Goal: Task Accomplishment & Management: Use online tool/utility

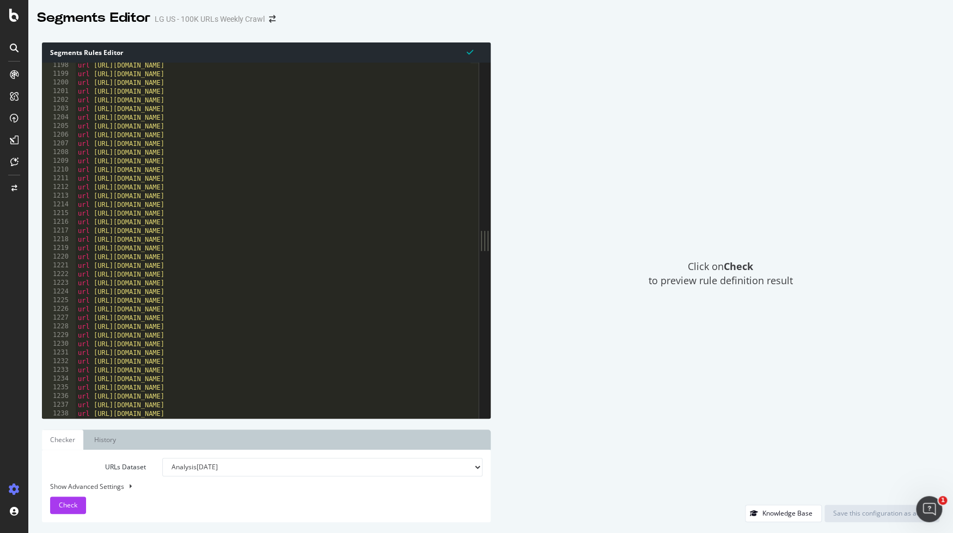
scroll to position [10436, 0]
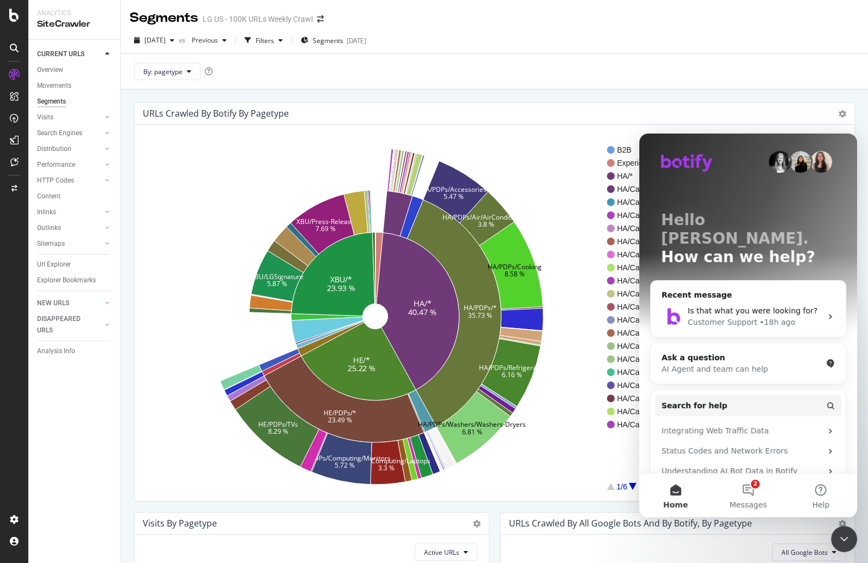
click at [844, 539] on icon "Close Intercom Messenger" at bounding box center [843, 538] width 13 height 13
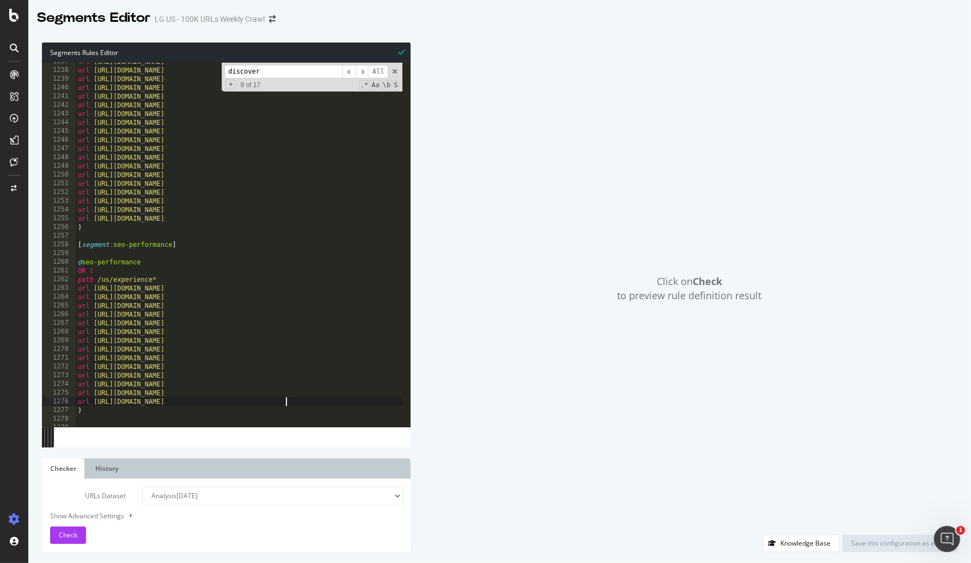
scroll to position [10780, 0]
click at [287, 258] on div "url https://www.lg.com/us/monitors/lg-32gq950-b url https://www.lg.com/us/monit…" at bounding box center [606, 243] width 1060 height 373
type textarea "@seo-performance"
type input "a"
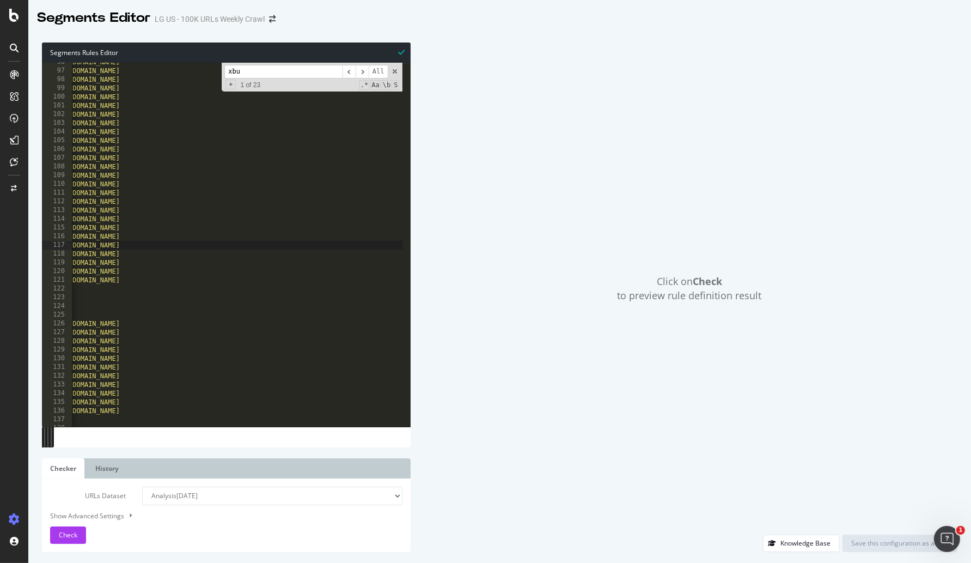
scroll to position [0, 0]
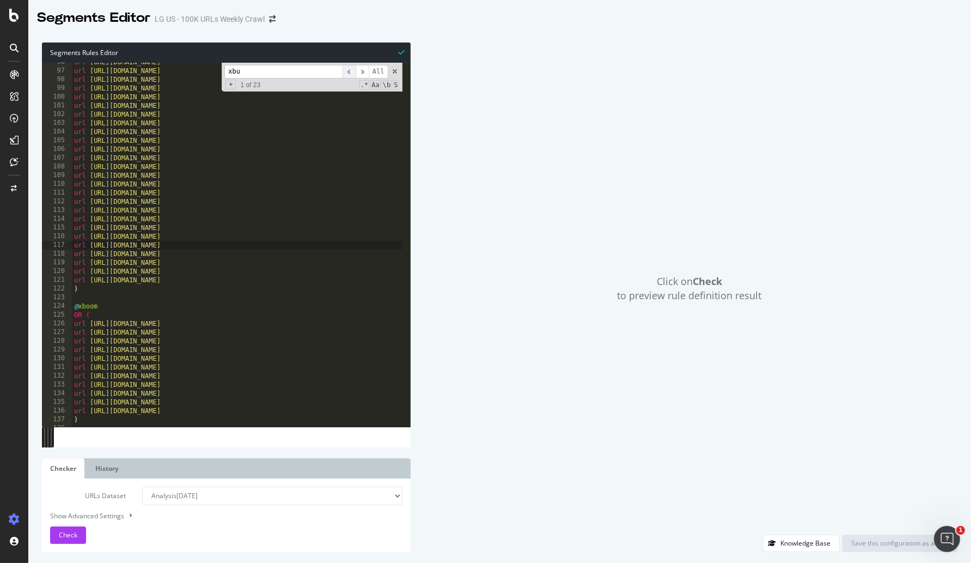
type input "xbu"
click at [351, 69] on span "​" at bounding box center [349, 72] width 13 height 14
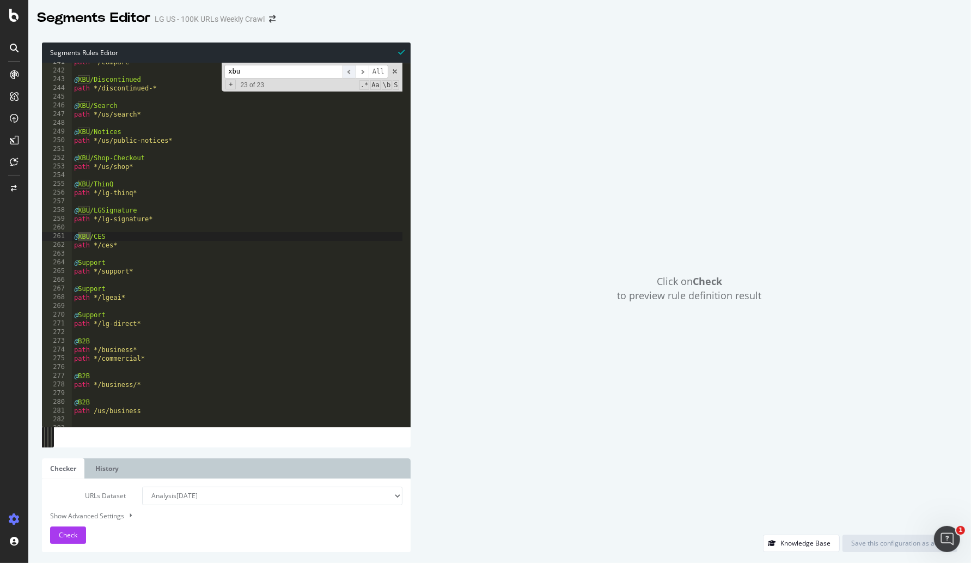
click at [355, 72] on span "​" at bounding box center [349, 72] width 13 height 14
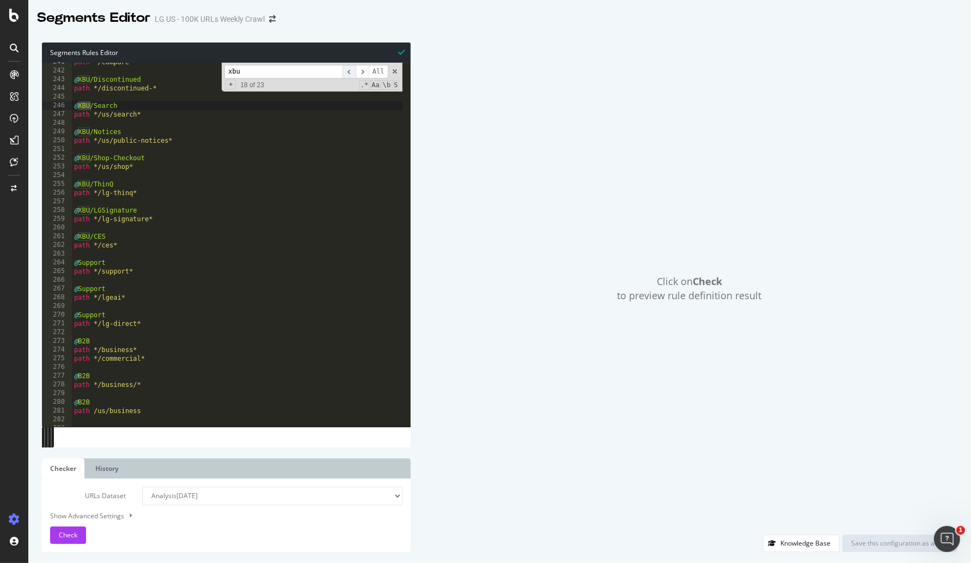
click at [355, 72] on span "​" at bounding box center [349, 72] width 13 height 14
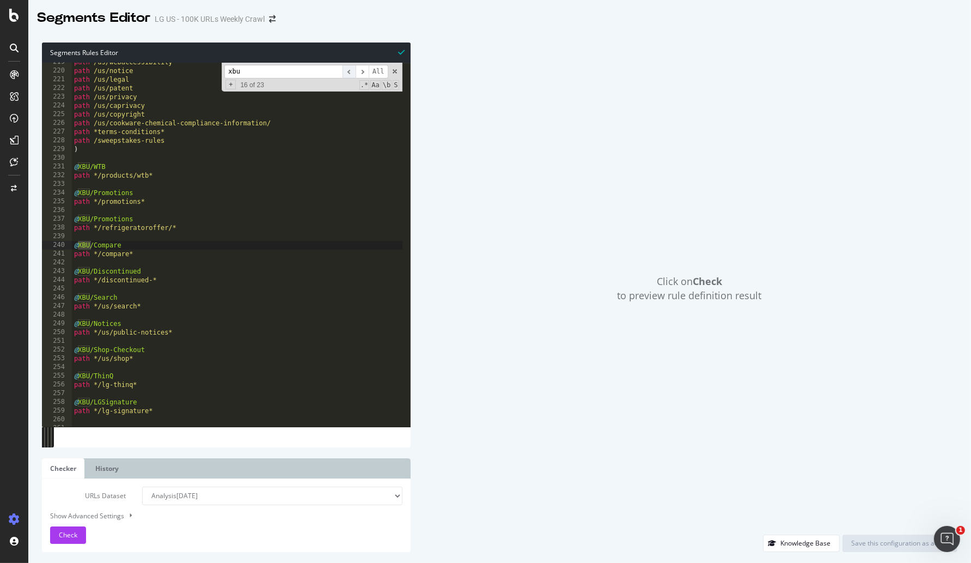
click at [355, 72] on span "​" at bounding box center [349, 72] width 13 height 14
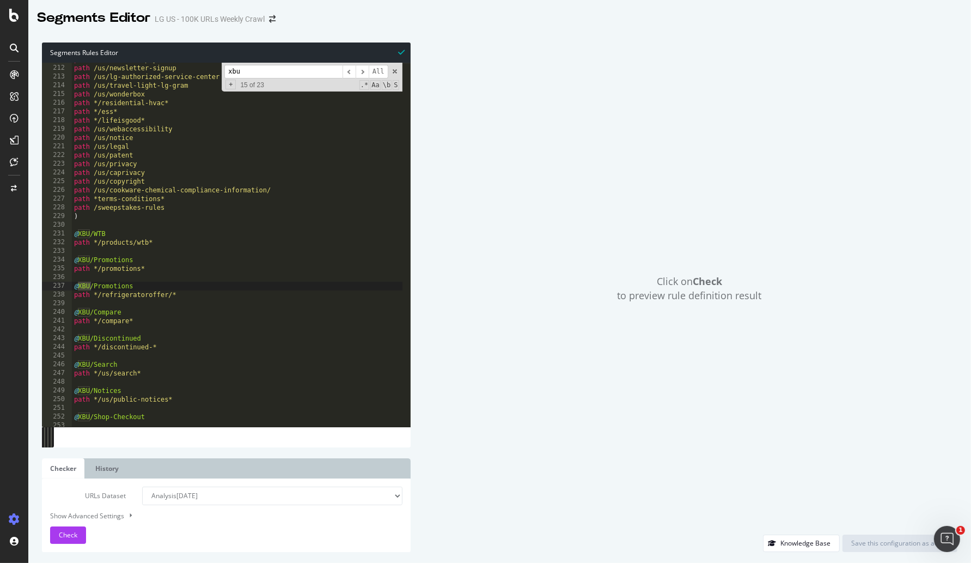
scroll to position [1736, 0]
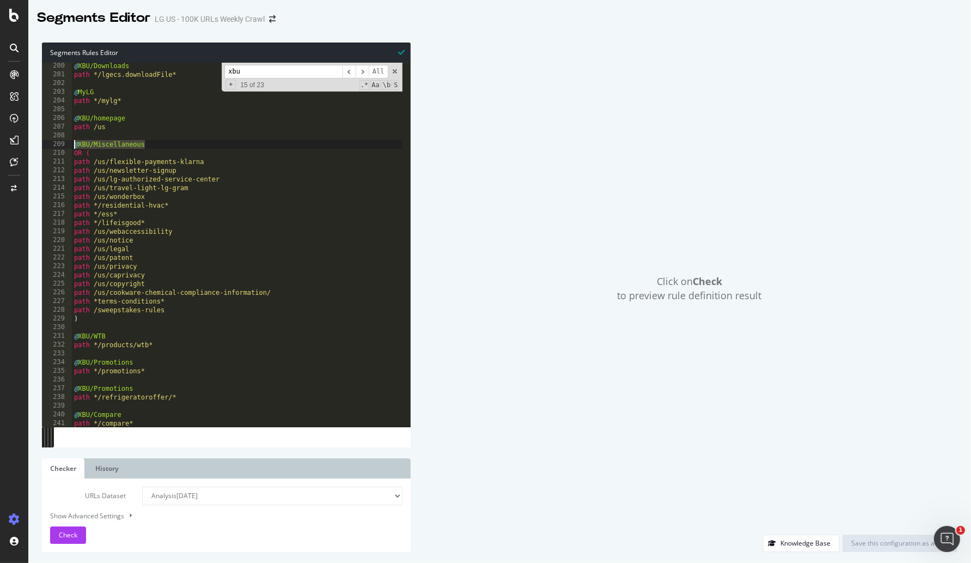
drag, startPoint x: 147, startPoint y: 144, endPoint x: 74, endPoint y: 143, distance: 73.0
click at [74, 143] on div "@ XBU/Downloads path */lgecs.downloadFile* @ MyLG path */mylg* @ XBU/homepage p…" at bounding box center [602, 248] width 1060 height 373
click at [108, 127] on div "@ XBU/Downloads path */lgecs.downloadFile* @ MyLG path */mylg* @ XBU/homepage p…" at bounding box center [602, 248] width 1060 height 373
type textarea "path /us"
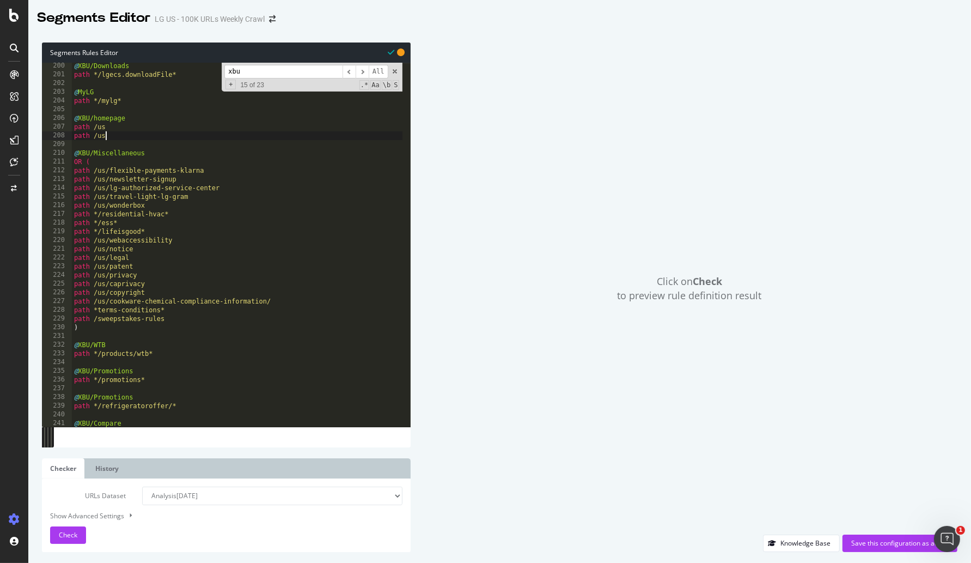
scroll to position [0, 2]
type textarea "path /us/"
click at [71, 537] on span "Check" at bounding box center [68, 534] width 19 height 9
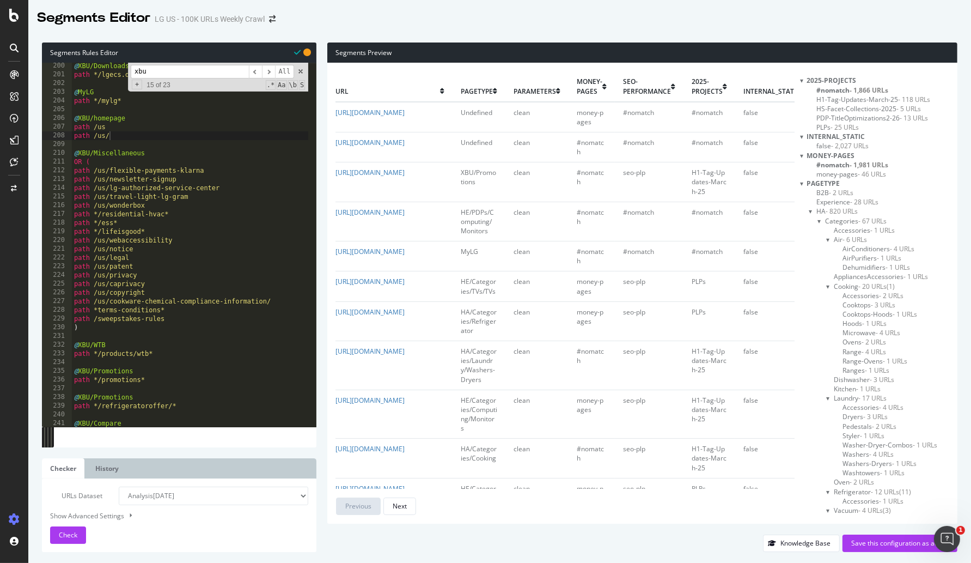
scroll to position [0, 0]
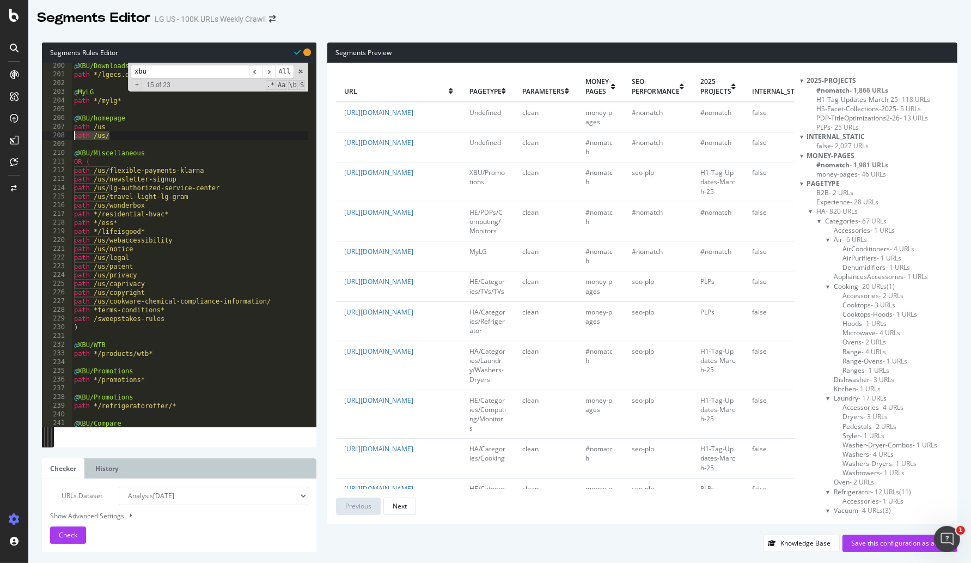
drag, startPoint x: 117, startPoint y: 137, endPoint x: 72, endPoint y: 133, distance: 45.4
click at [72, 133] on div "@ XBU/Downloads path */lgecs.downloadFile* @ MyLG path */mylg* @ XBU/homepage p…" at bounding box center [602, 248] width 1060 height 373
type textarea "path /us"
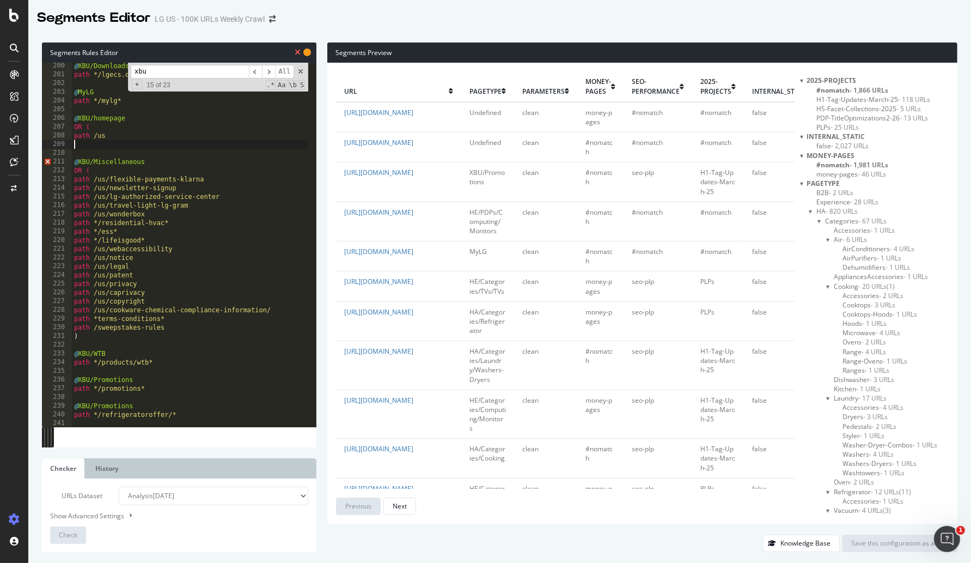
click at [80, 144] on div "@ XBU/Downloads path */lgecs.downloadFile* @ MyLG path */mylg* @ XBU/homepage O…" at bounding box center [602, 248] width 1060 height 373
paste textarea "path /us/"
type textarea "path /us/"
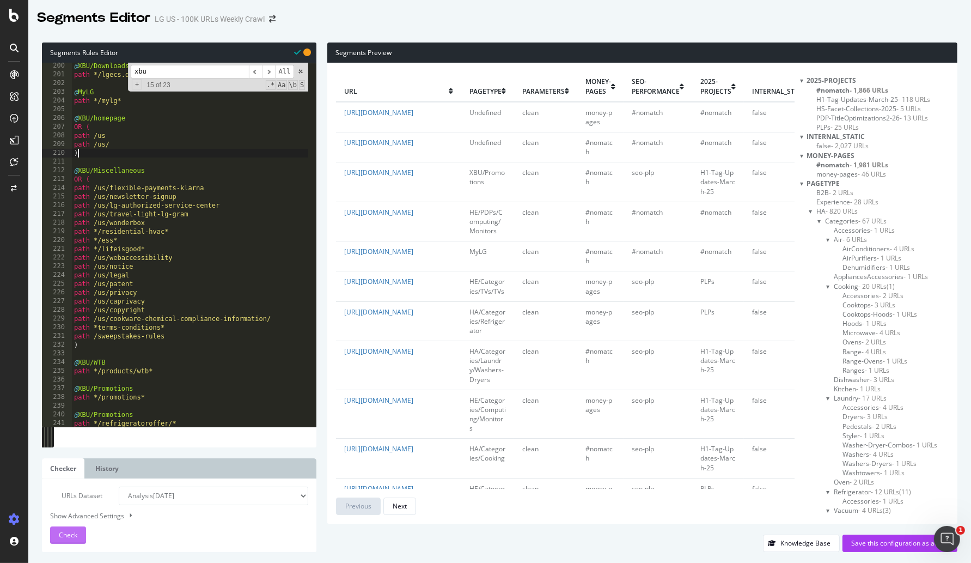
type textarea ")"
click at [71, 533] on span "Check" at bounding box center [68, 534] width 19 height 9
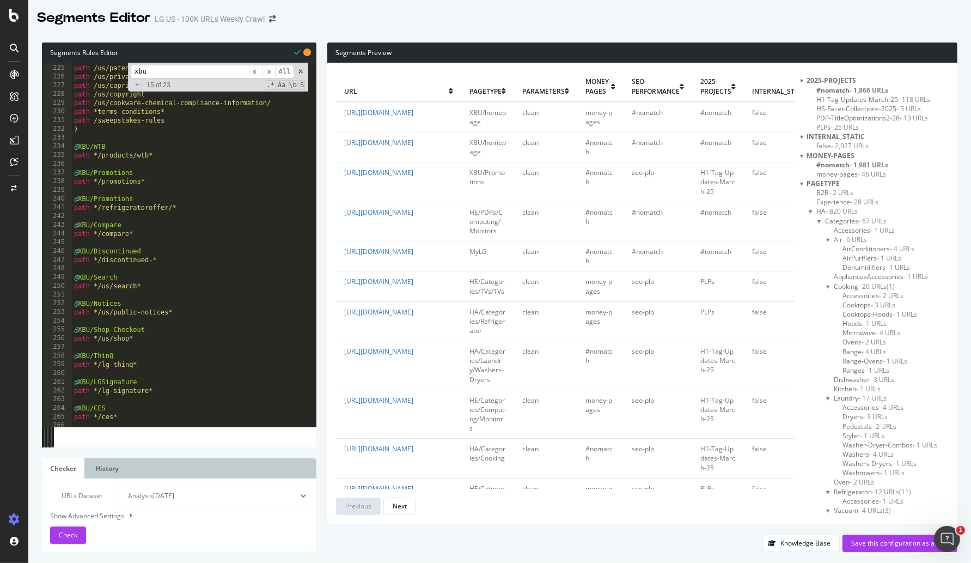
scroll to position [2008, 0]
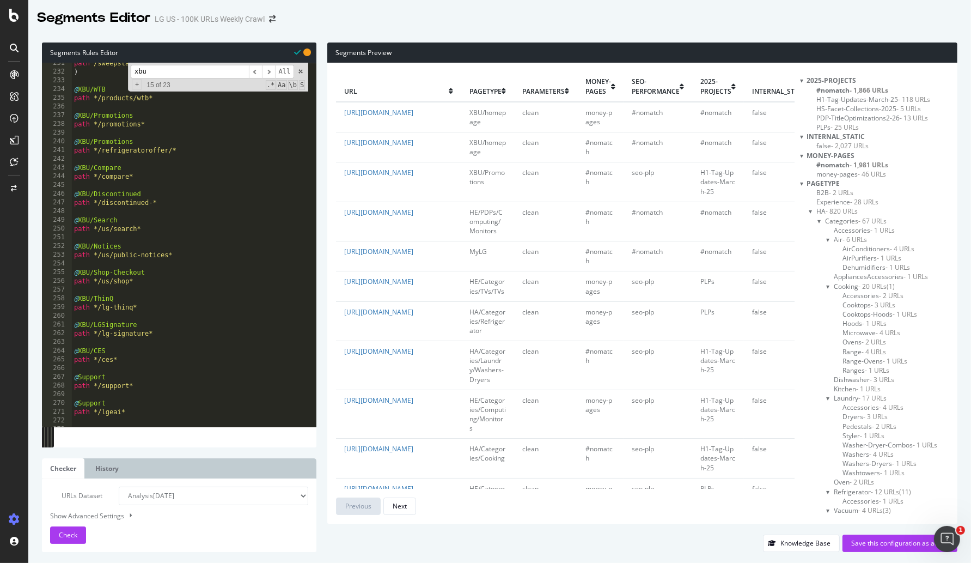
click at [201, 71] on input "xbu" at bounding box center [190, 72] width 118 height 14
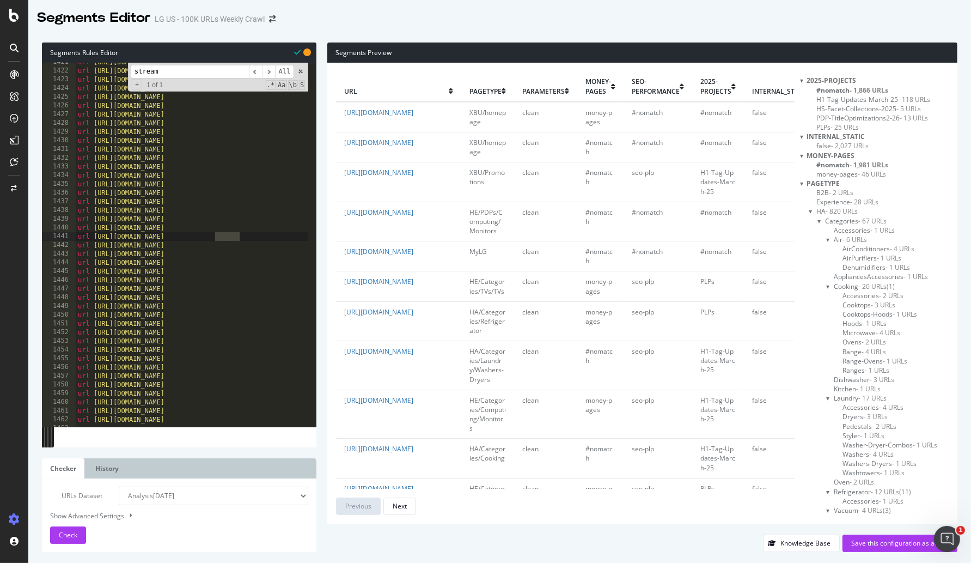
scroll to position [12383, 0]
type input "stream"
type textarea "url https://www.lg.com/us/webos/lg-streaming-week"
drag, startPoint x: 283, startPoint y: 236, endPoint x: 61, endPoint y: 236, distance: 221.8
click at [61, 236] on div "url https://www.lg.com/us/webos/lg-streaming-week 1421 1422 1423 1424 1425 1426…" at bounding box center [179, 245] width 275 height 364
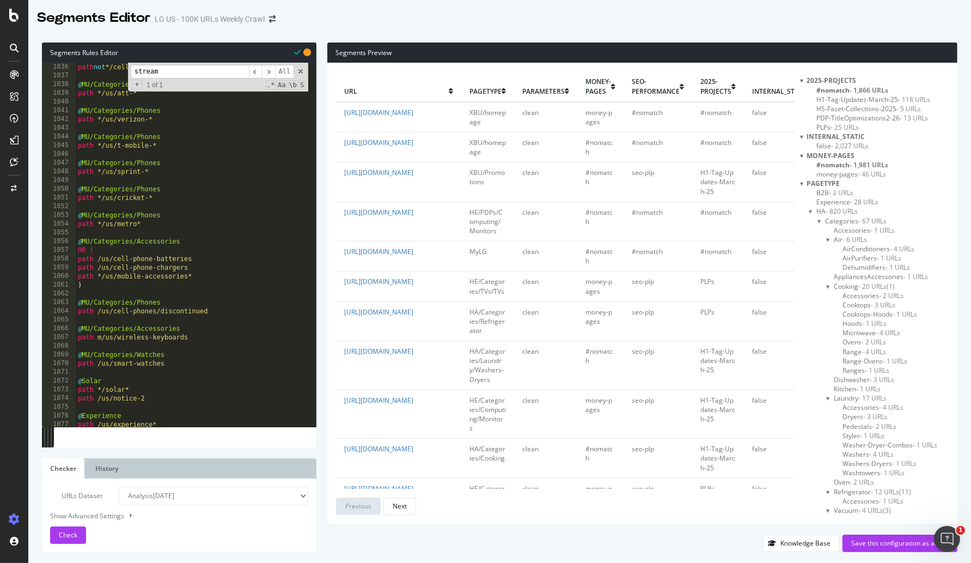
scroll to position [8909, 0]
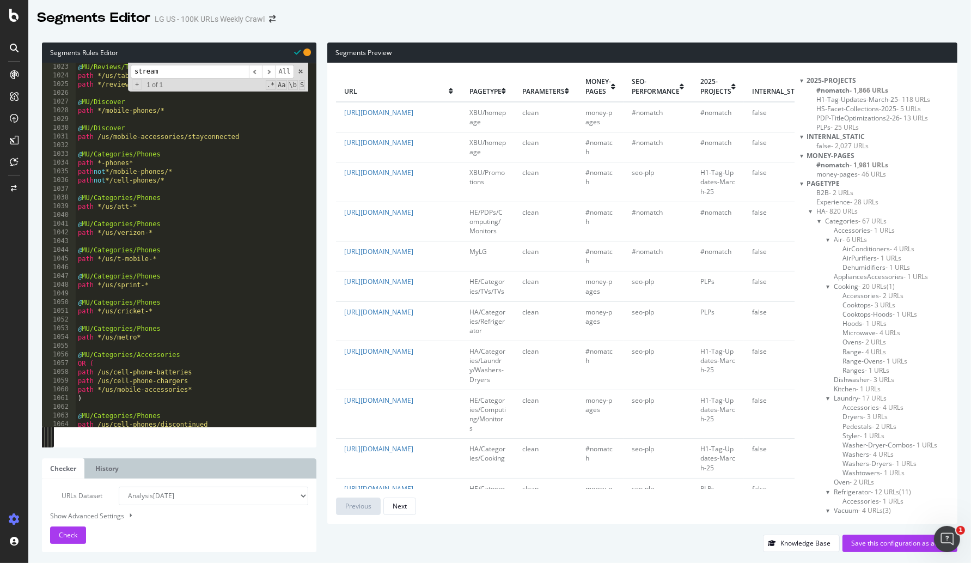
drag, startPoint x: 180, startPoint y: 69, endPoint x: 107, endPoint y: 65, distance: 73.7
click at [107, 65] on div "@ MU/Reviews/Tablets path */us/tablets/lg-* path */reviews @ MU/Discover path *…" at bounding box center [192, 245] width 233 height 364
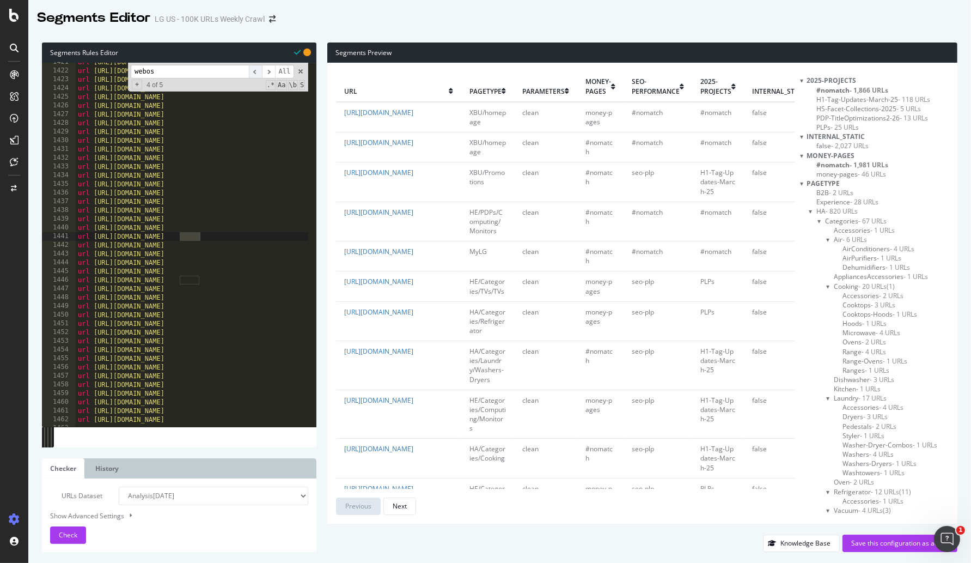
click at [259, 75] on span "​" at bounding box center [255, 72] width 13 height 14
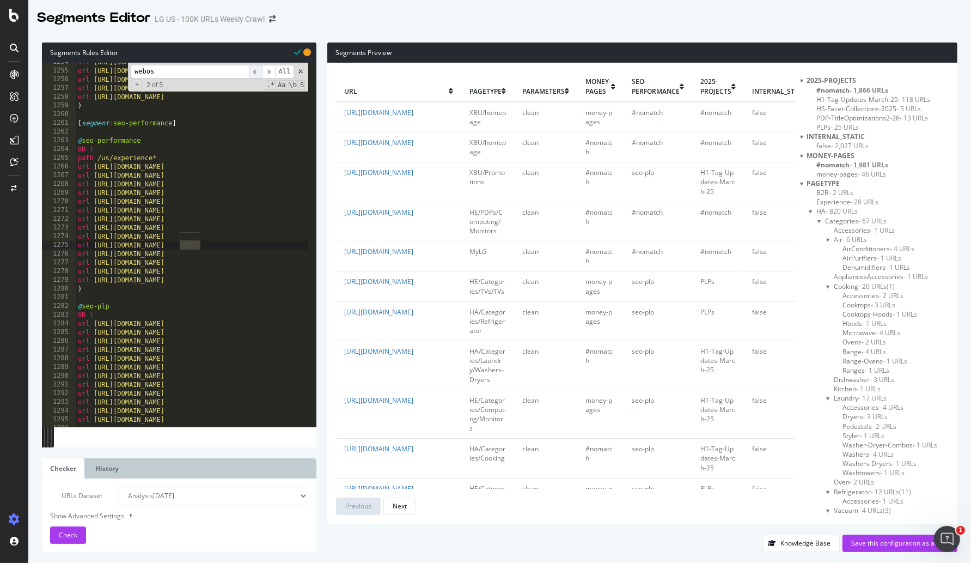
scroll to position [10928, 0]
click at [259, 75] on span "​" at bounding box center [255, 72] width 13 height 14
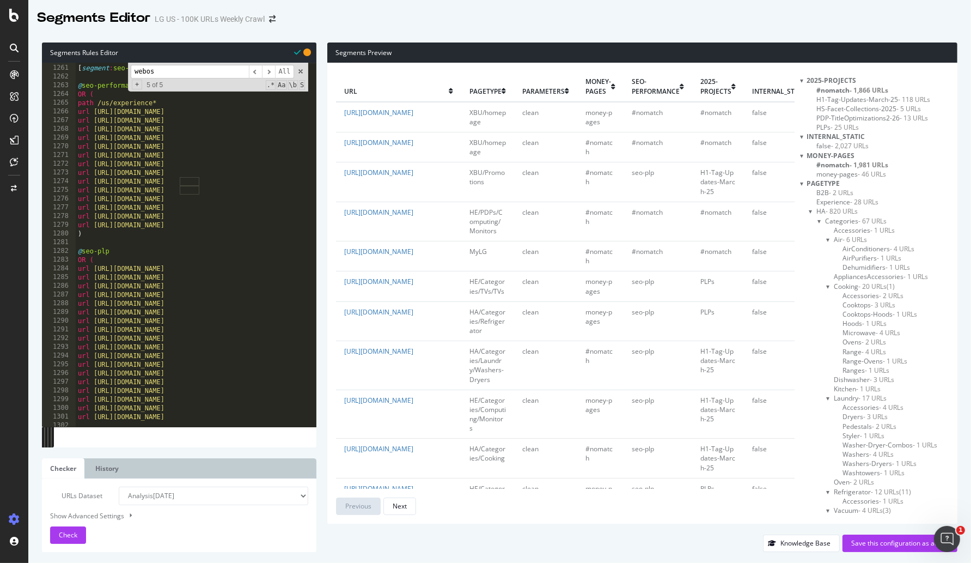
scroll to position [10982, 0]
click at [254, 75] on span "​" at bounding box center [255, 72] width 13 height 14
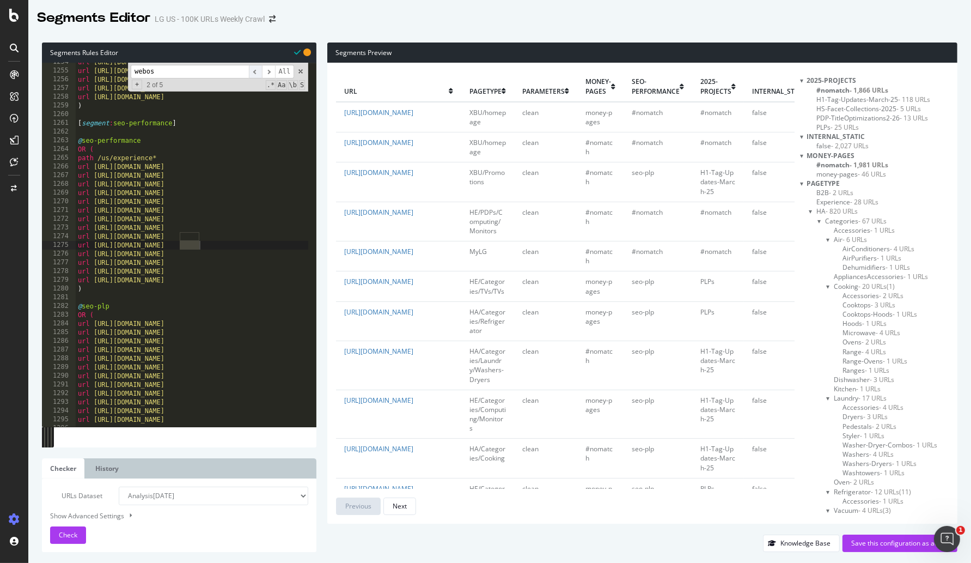
scroll to position [10928, 0]
click at [254, 75] on span "​" at bounding box center [255, 72] width 13 height 14
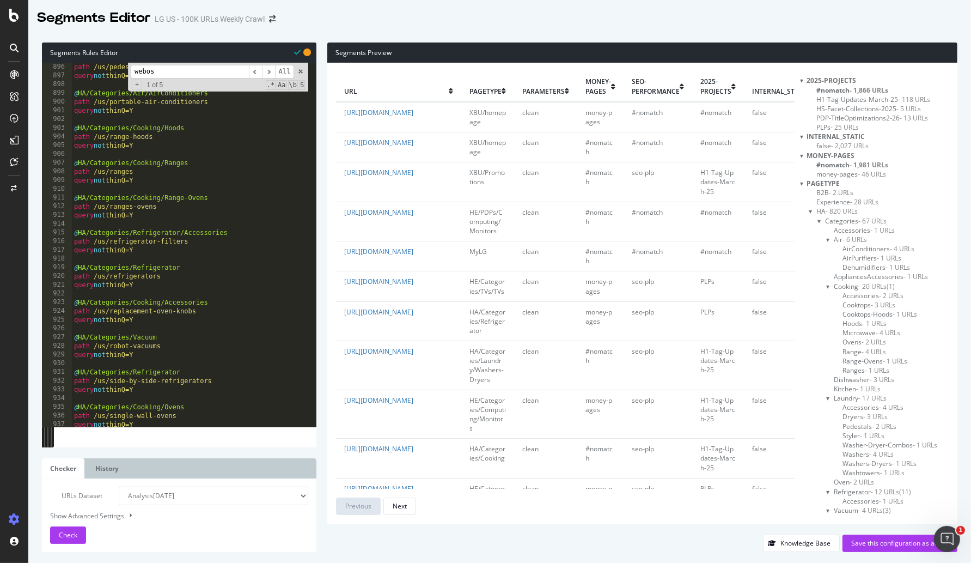
scroll to position [7802, 0]
drag, startPoint x: 199, startPoint y: 68, endPoint x: 37, endPoint y: 71, distance: 162.4
click at [37, 71] on div "Segments Rules Editor url https://www.lg.com/us/webos/lg-streaming-week 896 897…" at bounding box center [499, 297] width 943 height 531
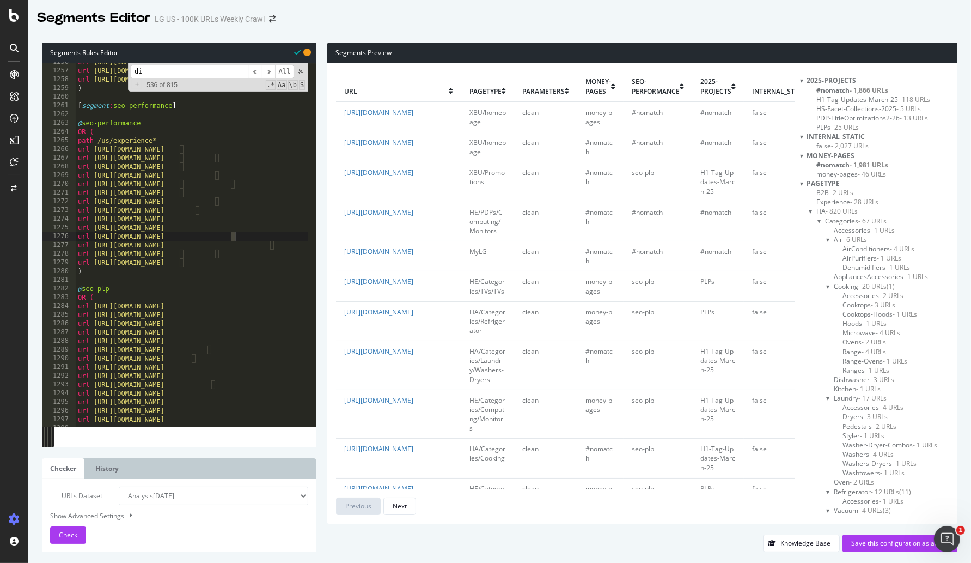
scroll to position [10945, 0]
click at [257, 75] on span "​" at bounding box center [255, 72] width 13 height 14
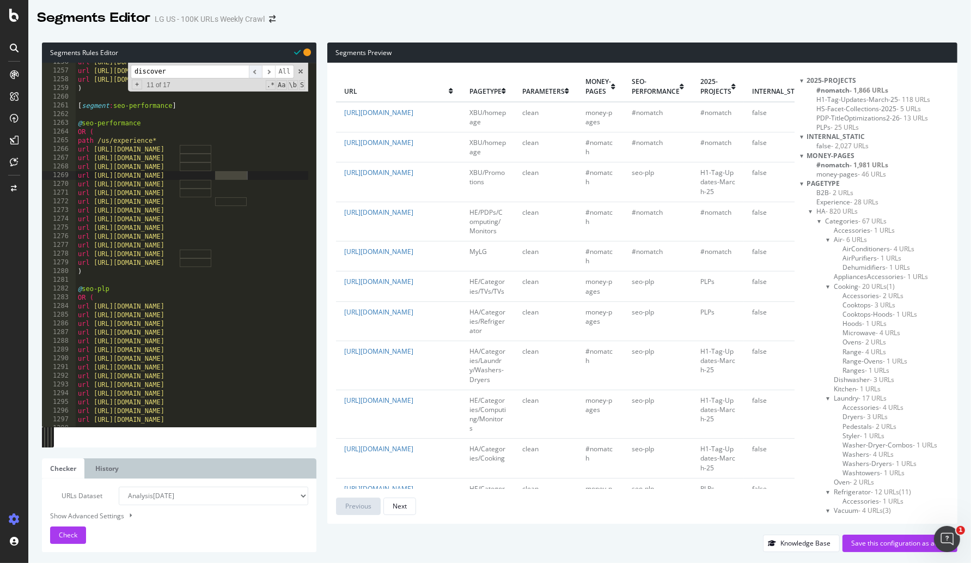
click at [257, 75] on span "​" at bounding box center [255, 72] width 13 height 14
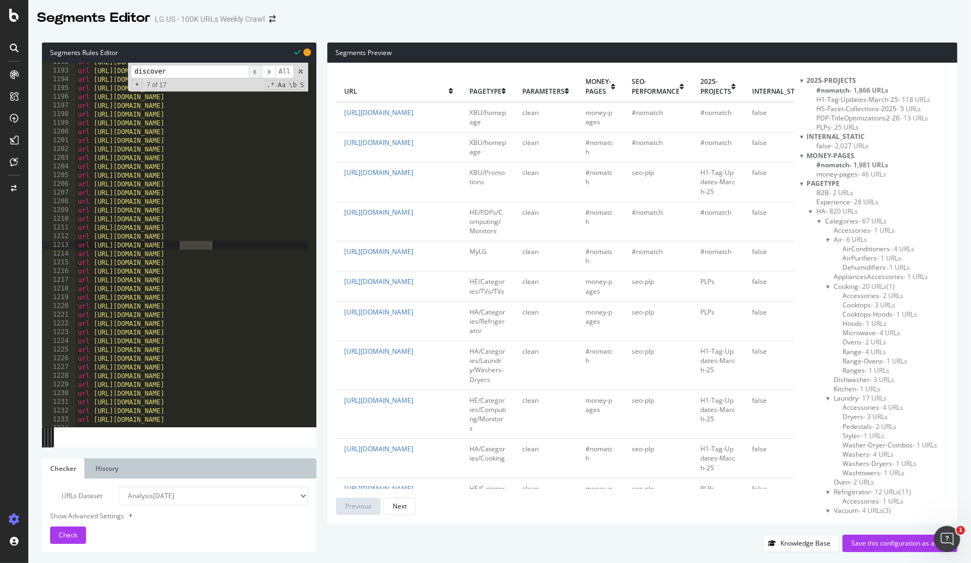
click at [257, 75] on span "​" at bounding box center [255, 72] width 13 height 14
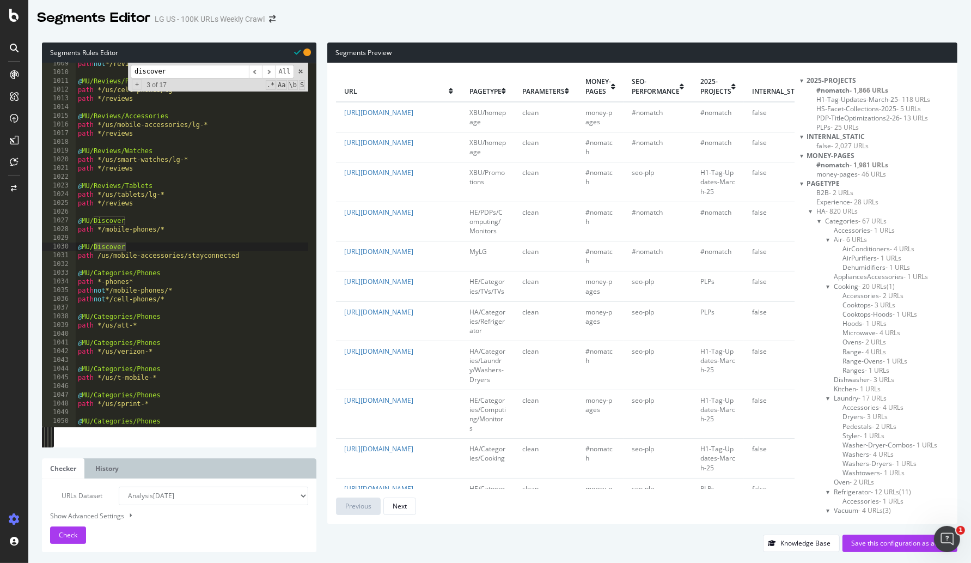
scroll to position [8770, 0]
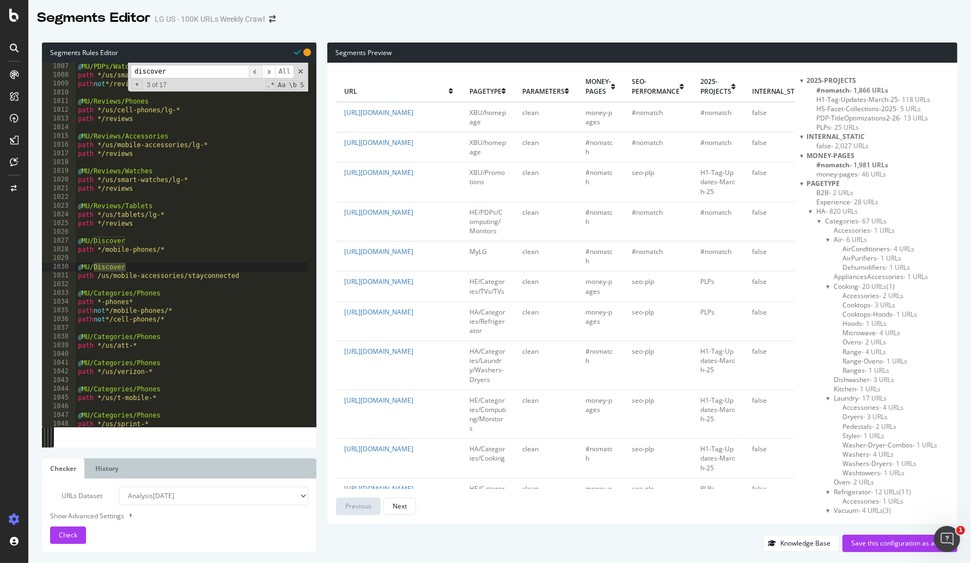
click at [257, 74] on span "​" at bounding box center [255, 72] width 13 height 14
click at [257, 72] on span "​" at bounding box center [255, 72] width 13 height 14
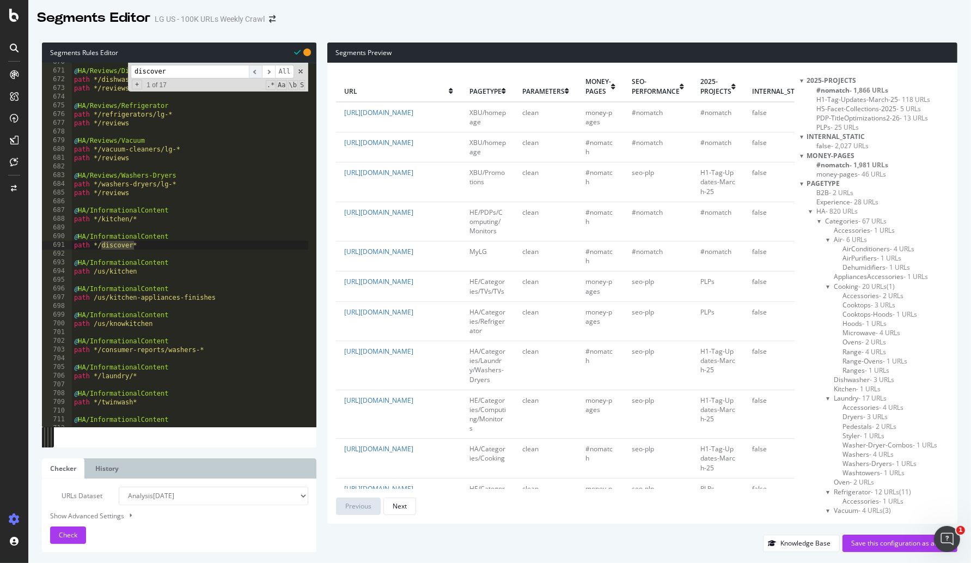
scroll to position [5837, 0]
click at [256, 71] on span "​" at bounding box center [255, 72] width 13 height 14
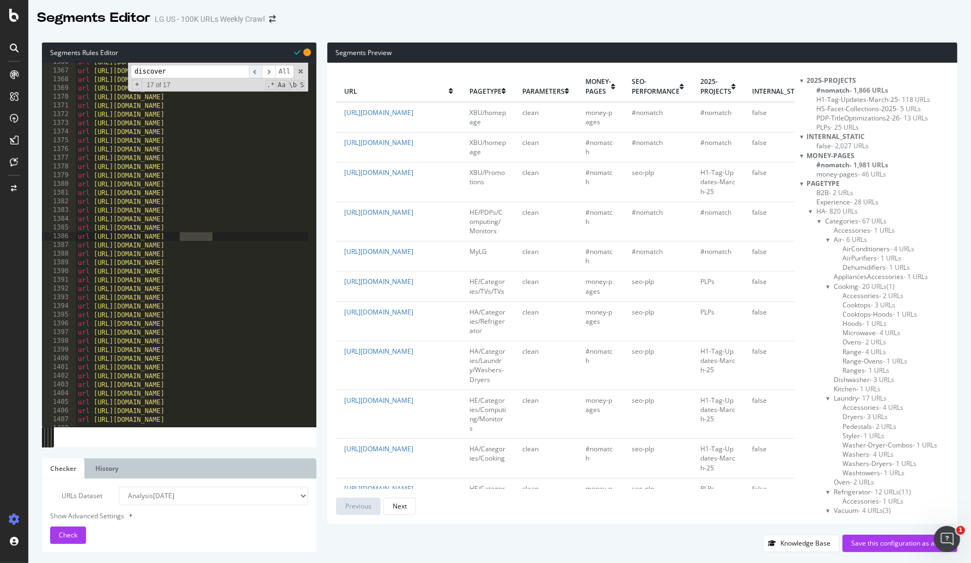
scroll to position [11904, 0]
click at [265, 71] on span "​" at bounding box center [268, 72] width 13 height 14
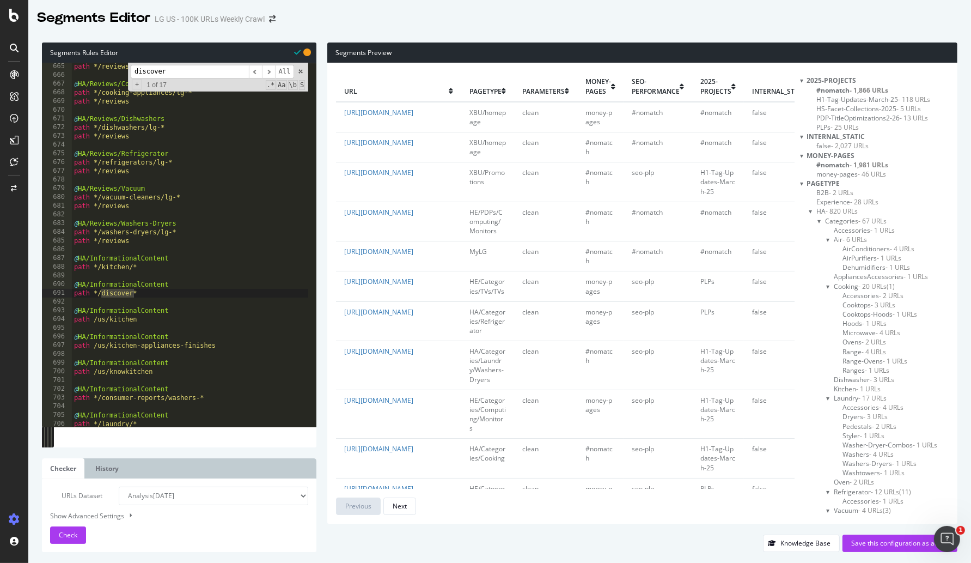
scroll to position [5788, 0]
drag, startPoint x: 184, startPoint y: 74, endPoint x: 31, endPoint y: 61, distance: 153.7
click at [31, 61] on div "Segments Rules Editor url https://www.lg.com/us/webos/lg-streaming-week 665 666…" at bounding box center [499, 297] width 943 height 531
type input "informational"
click at [259, 73] on span "​" at bounding box center [255, 72] width 13 height 14
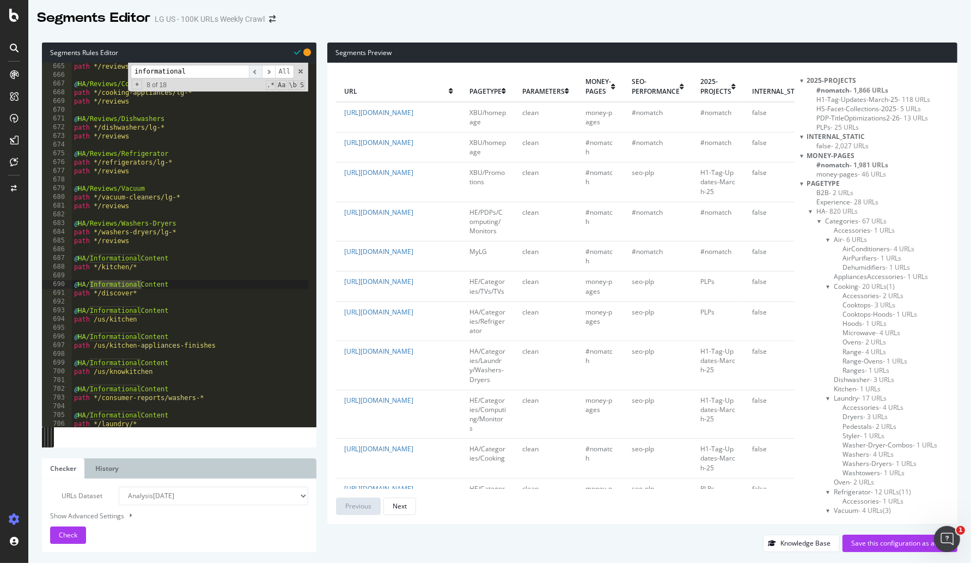
click at [259, 73] on span "​" at bounding box center [255, 72] width 13 height 14
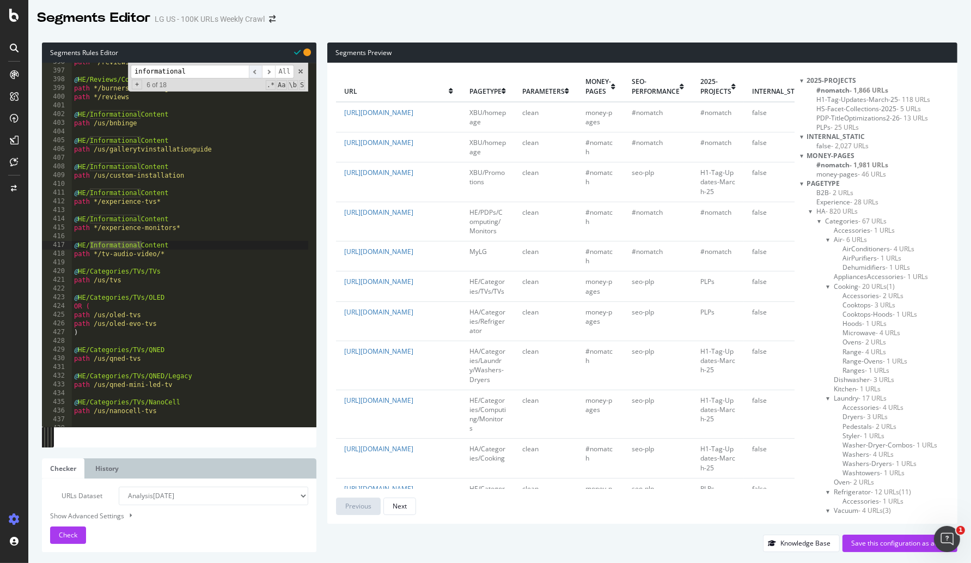
click at [259, 73] on span "​" at bounding box center [255, 72] width 13 height 14
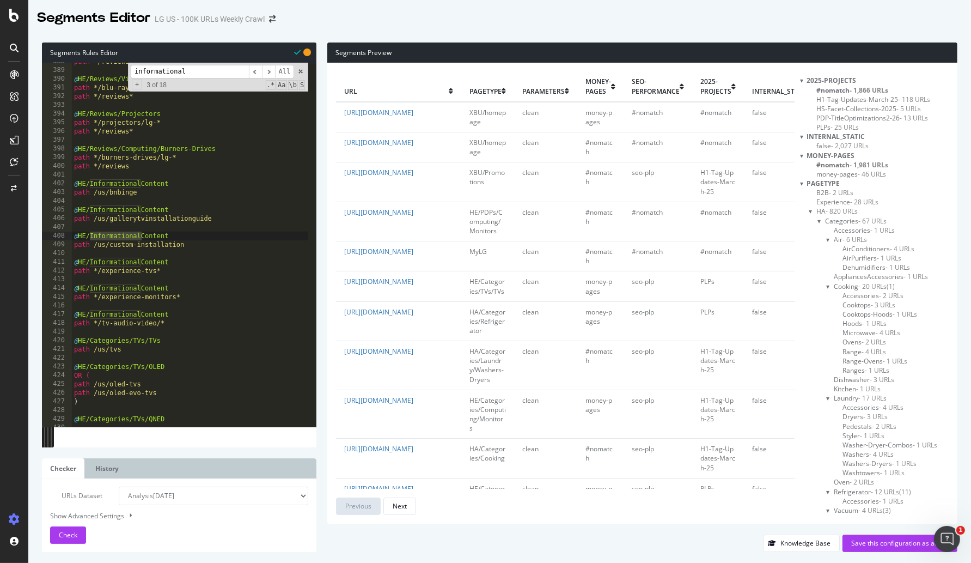
scroll to position [3379, 0]
type textarea "@HE/InformationalContent"
drag, startPoint x: 177, startPoint y: 209, endPoint x: 49, endPoint y: 211, distance: 128.1
click at [49, 211] on div "@HE/InformationalContent 388 389 390 391 392 393 394 395 396 397 398 399 400 40…" at bounding box center [179, 245] width 275 height 364
drag, startPoint x: 192, startPoint y: 69, endPoint x: 94, endPoint y: 60, distance: 98.5
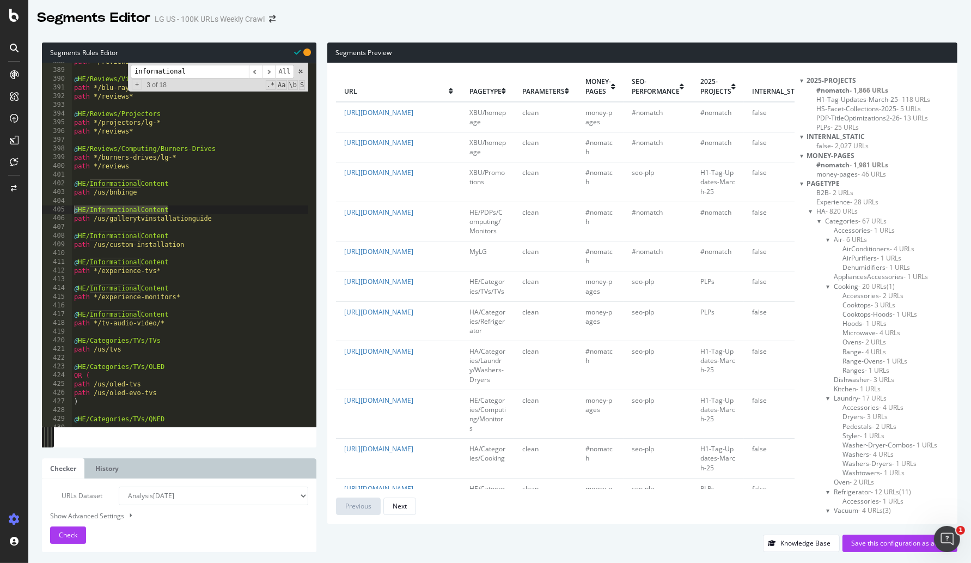
click at [94, 60] on div "Segments Rules Editor @HE/InformationalContent 388 389 390 391 392 393 394 395 …" at bounding box center [179, 244] width 275 height 405
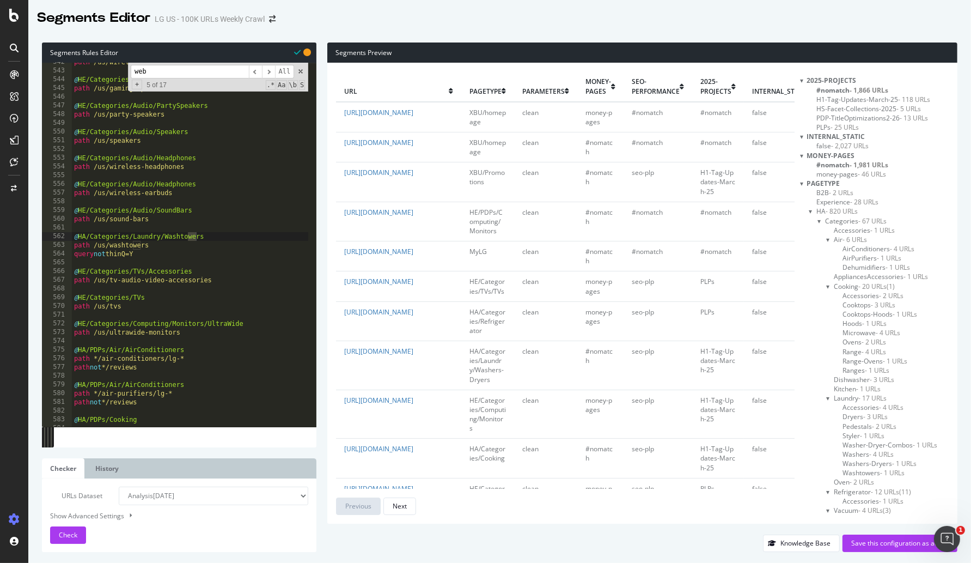
scroll to position [10928, 0]
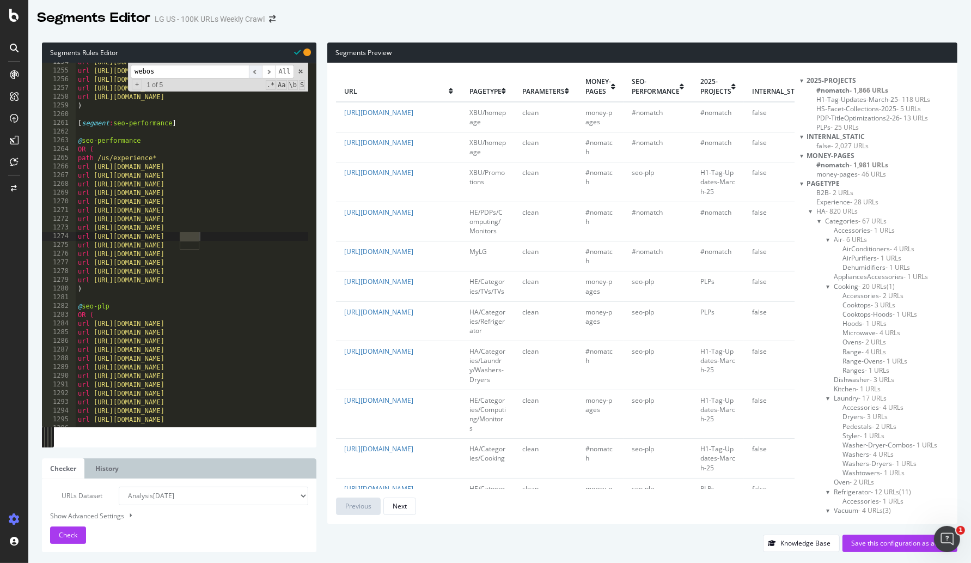
click at [257, 74] on span "​" at bounding box center [255, 72] width 13 height 14
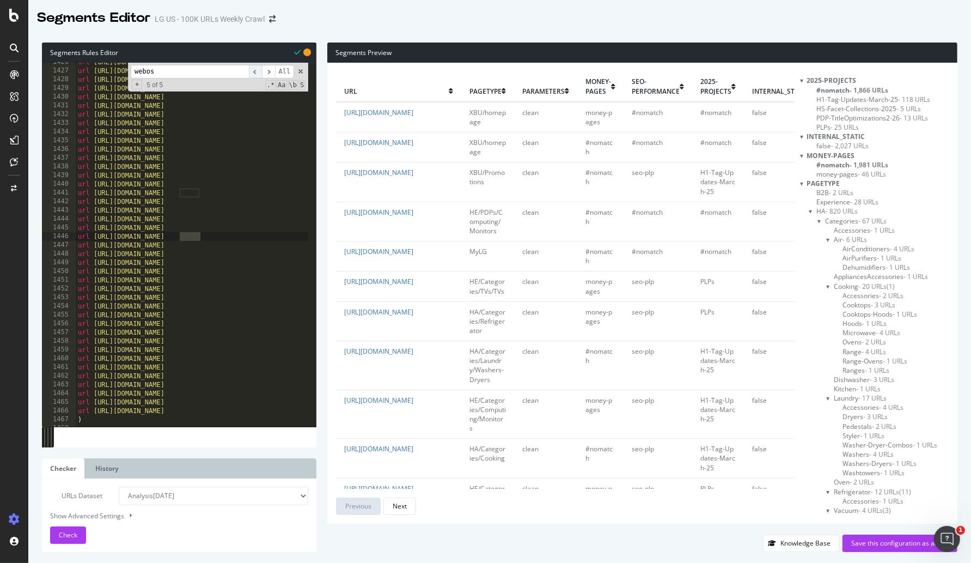
click at [257, 74] on span "​" at bounding box center [255, 72] width 13 height 14
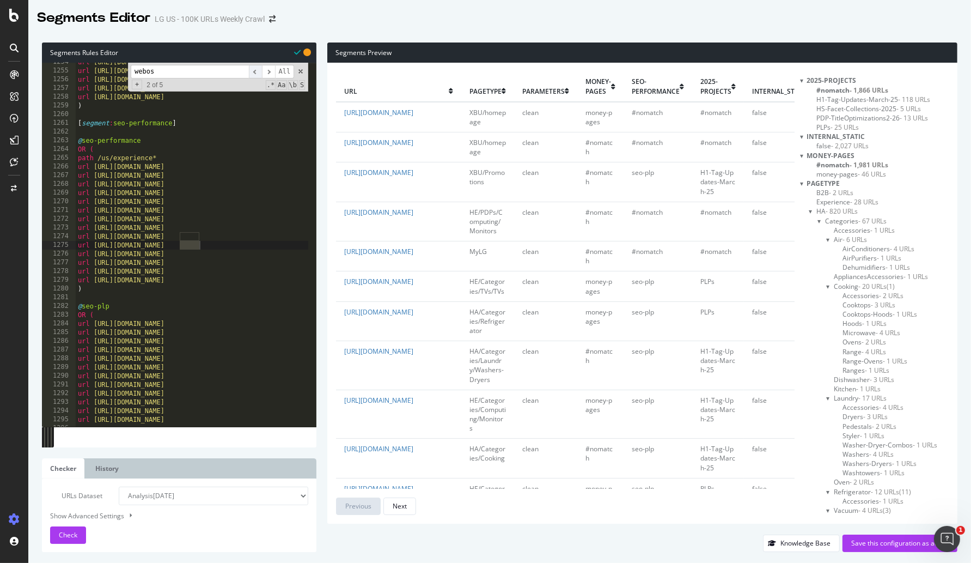
click at [257, 74] on span "​" at bounding box center [255, 72] width 13 height 14
drag, startPoint x: 180, startPoint y: 69, endPoint x: 57, endPoint y: 60, distance: 123.9
click at [57, 60] on div "Segments Rules Editor @HE/InformationalContent 1254 1255 1256 1257 1258 1259 12…" at bounding box center [179, 244] width 275 height 405
type input "web"
click at [253, 74] on span "​" at bounding box center [255, 72] width 13 height 14
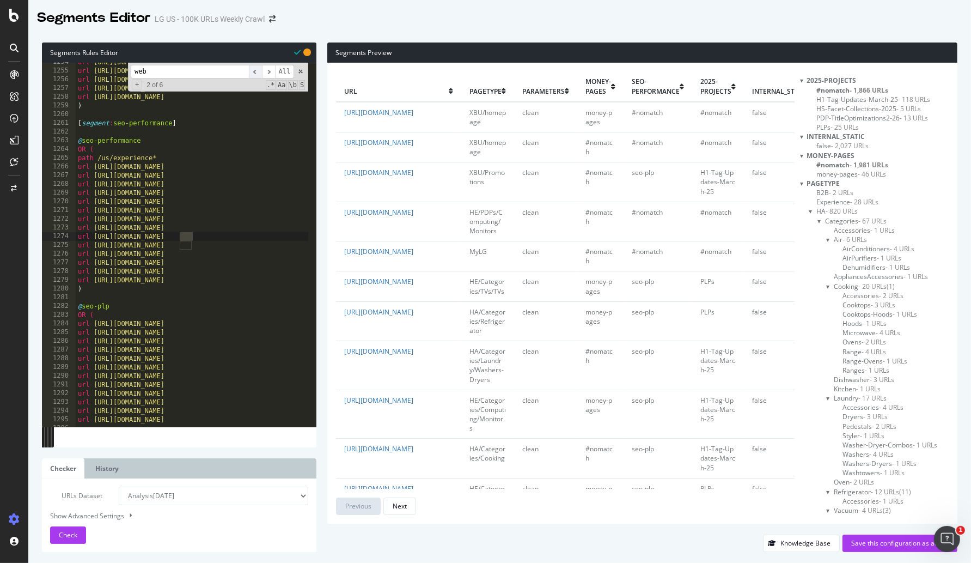
scroll to position [1748, 0]
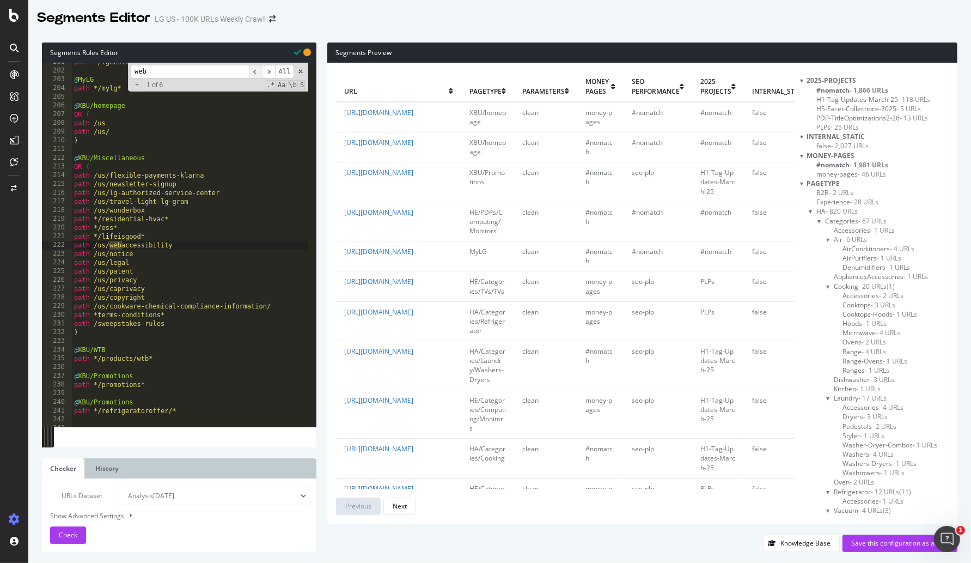
click at [253, 74] on span "​" at bounding box center [255, 72] width 13 height 14
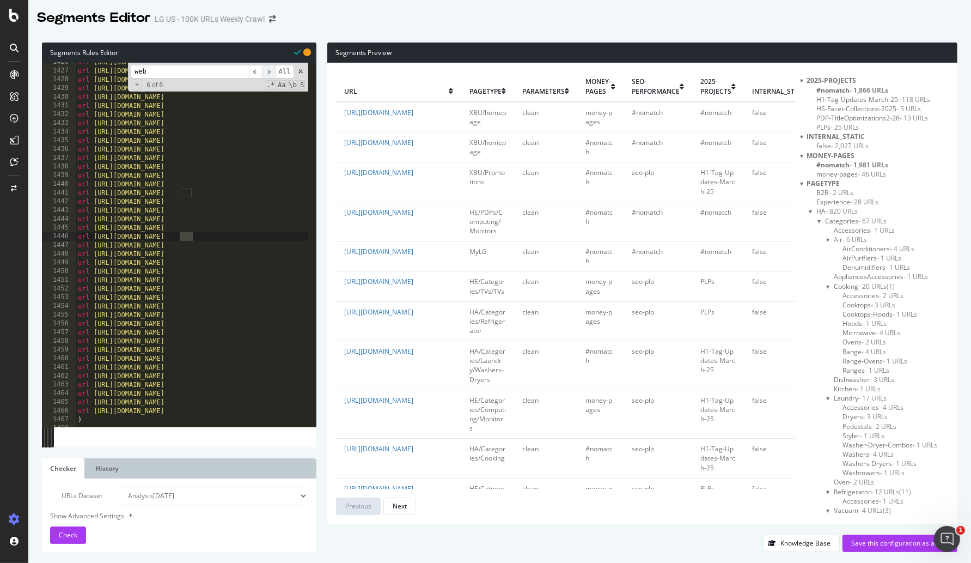
click at [269, 69] on span "​" at bounding box center [268, 72] width 13 height 14
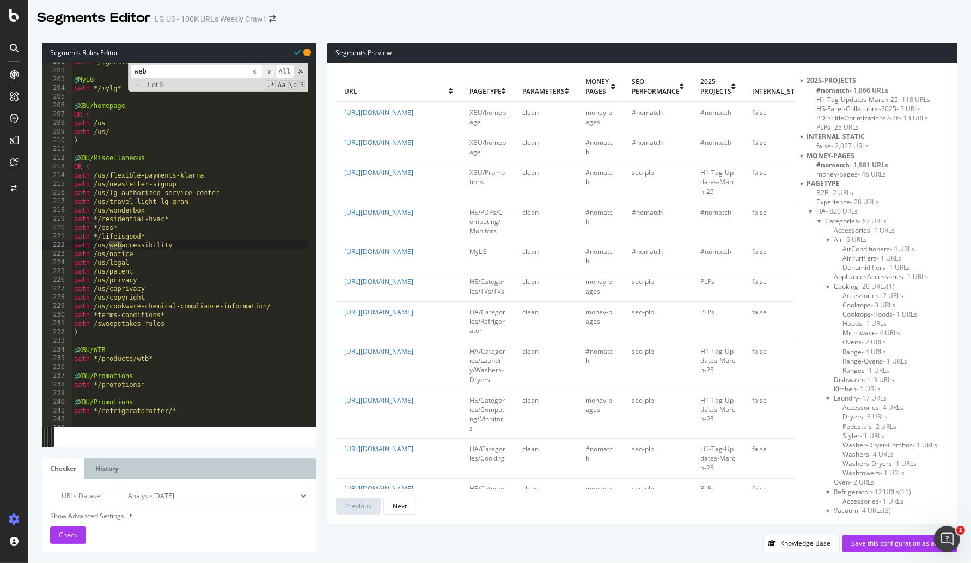
click at [269, 69] on span "​" at bounding box center [268, 72] width 13 height 14
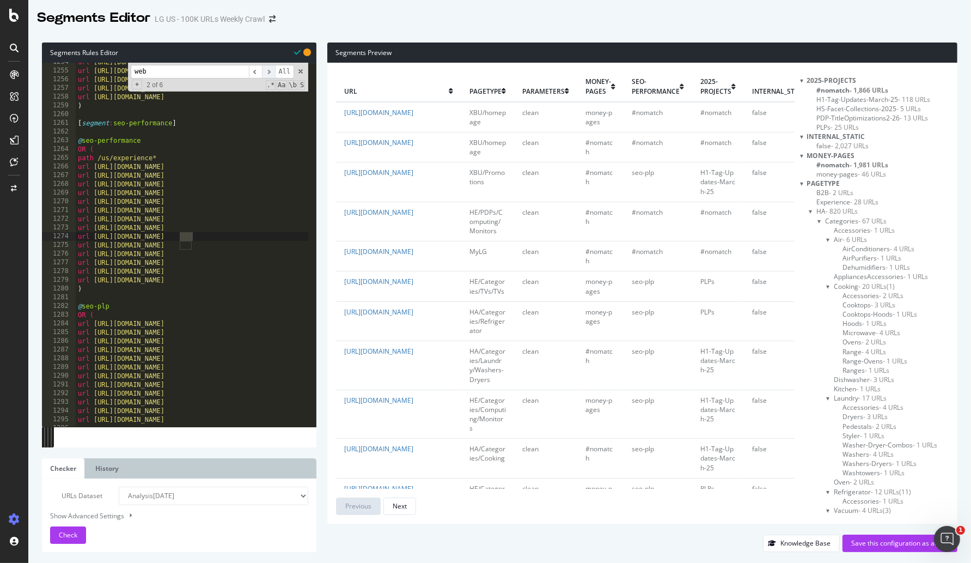
scroll to position [10928, 0]
type textarea "@seo-performance"
drag, startPoint x: 142, startPoint y: 141, endPoint x: 71, endPoint y: 136, distance: 70.5
click at [71, 136] on div "@seo-performance 1254 1255 1256 1257 1258 1259 1260 1261 1262 1263 1264 1265 12…" at bounding box center [179, 245] width 275 height 364
click at [256, 72] on span "​" at bounding box center [255, 72] width 13 height 14
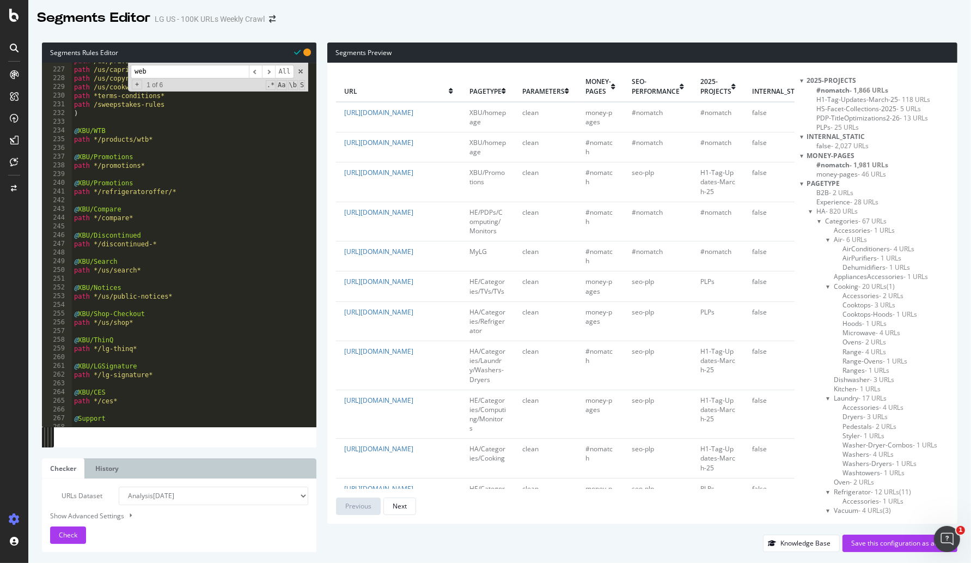
scroll to position [1967, 0]
click at [579, 36] on div "Segments Rules Editor @seo-performance 226 227 228 229 230 231 232 233 234 235 …" at bounding box center [499, 297] width 943 height 531
